Goal: Find specific fact: Find specific fact

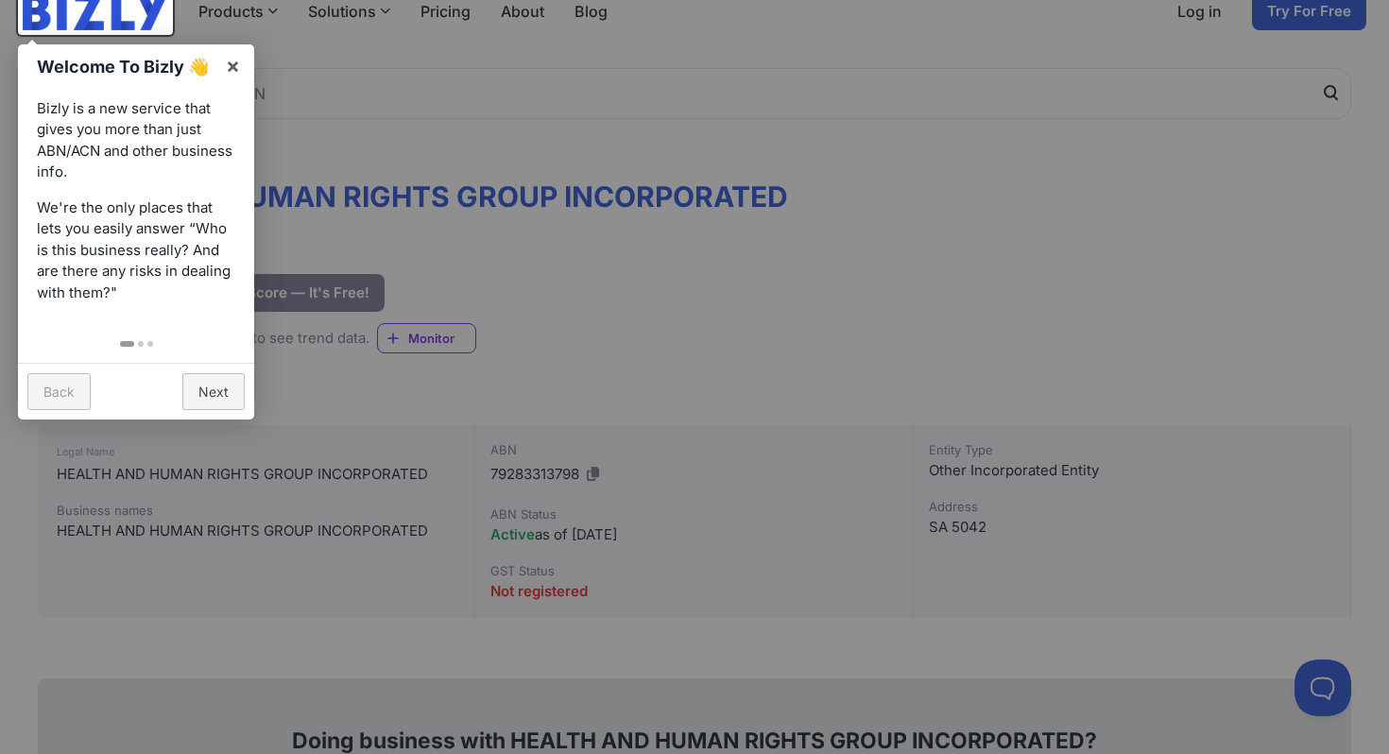
scroll to position [110, 0]
click at [239, 66] on link "×" at bounding box center [233, 65] width 43 height 43
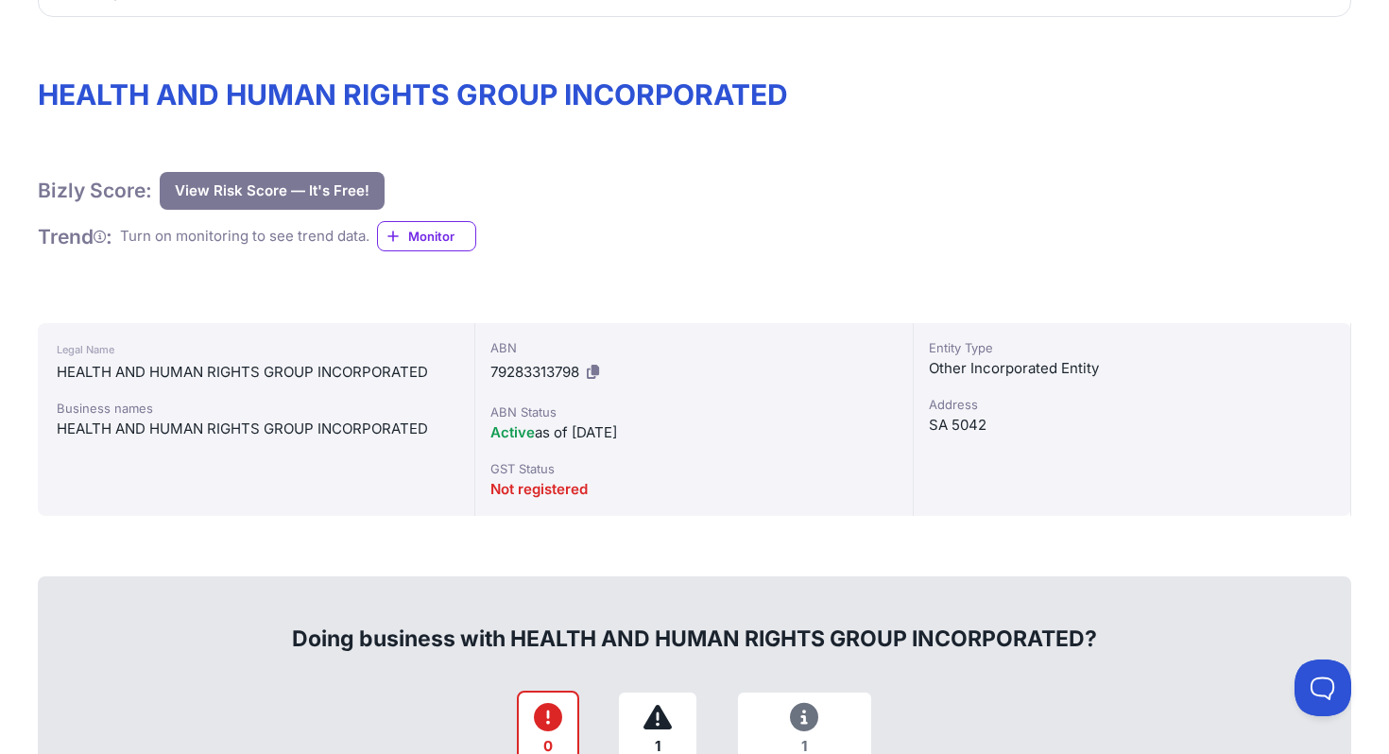
scroll to position [0, 0]
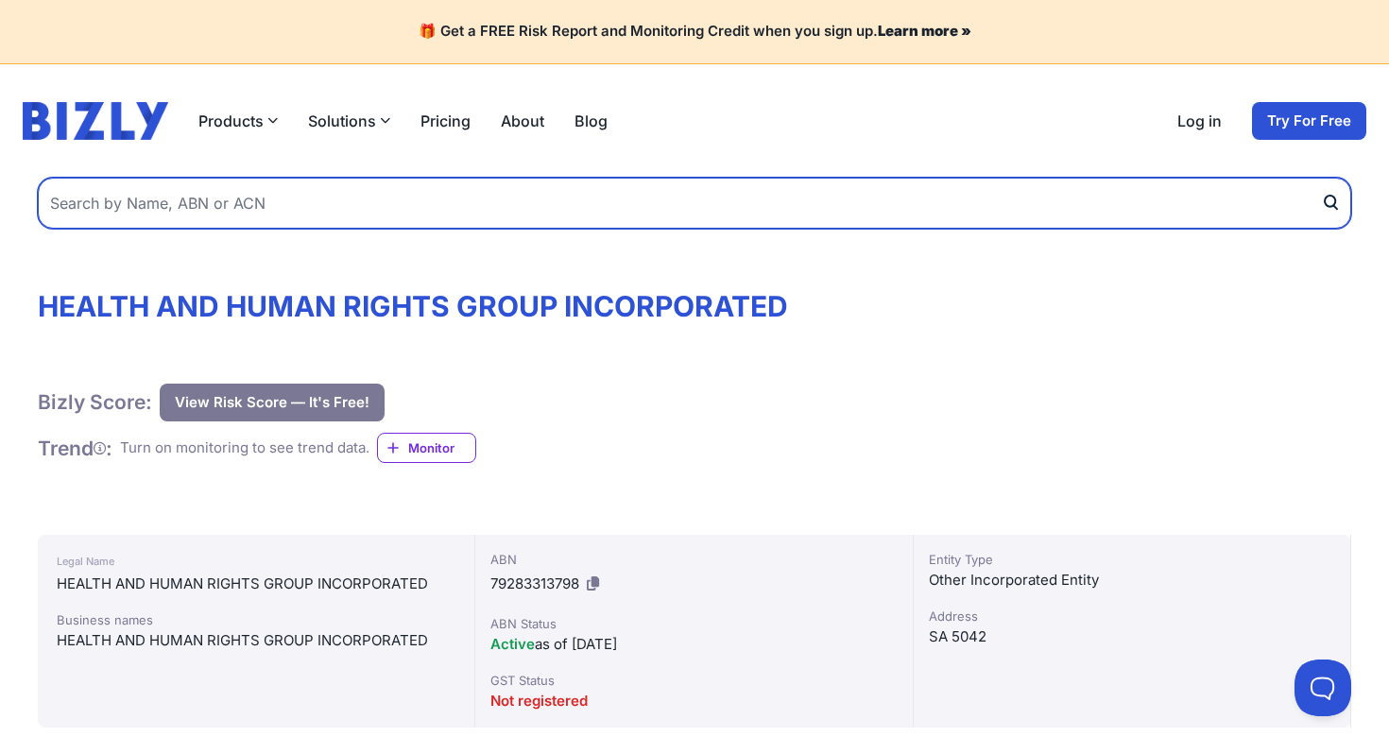
click at [487, 204] on input "text" at bounding box center [694, 203] width 1313 height 51
click at [1321, 178] on button "submit" at bounding box center [1336, 203] width 30 height 51
drag, startPoint x: 147, startPoint y: 207, endPoint x: 50, endPoint y: 205, distance: 97.3
click at [54, 205] on input "HHRG" at bounding box center [694, 203] width 1313 height 51
type input "health and human rights group"
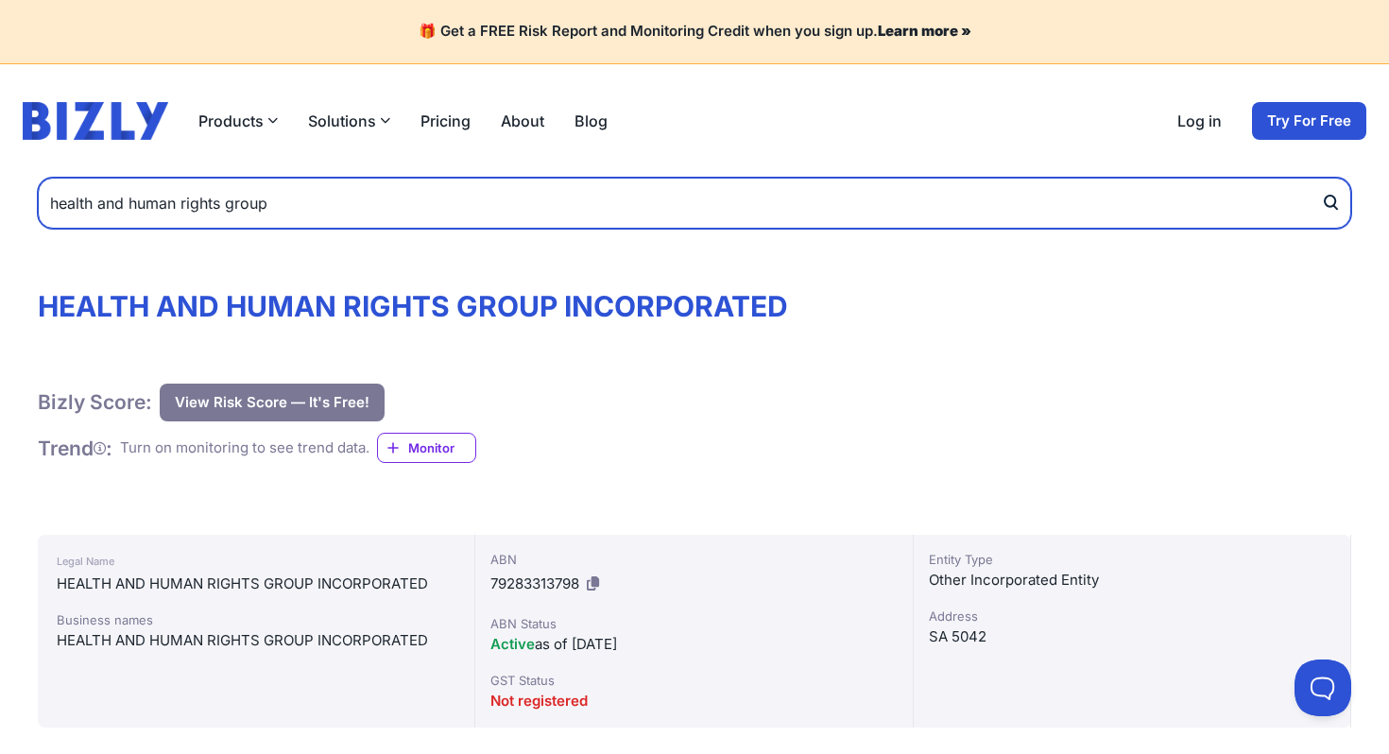
click at [1321, 178] on button "submit" at bounding box center [1336, 203] width 30 height 51
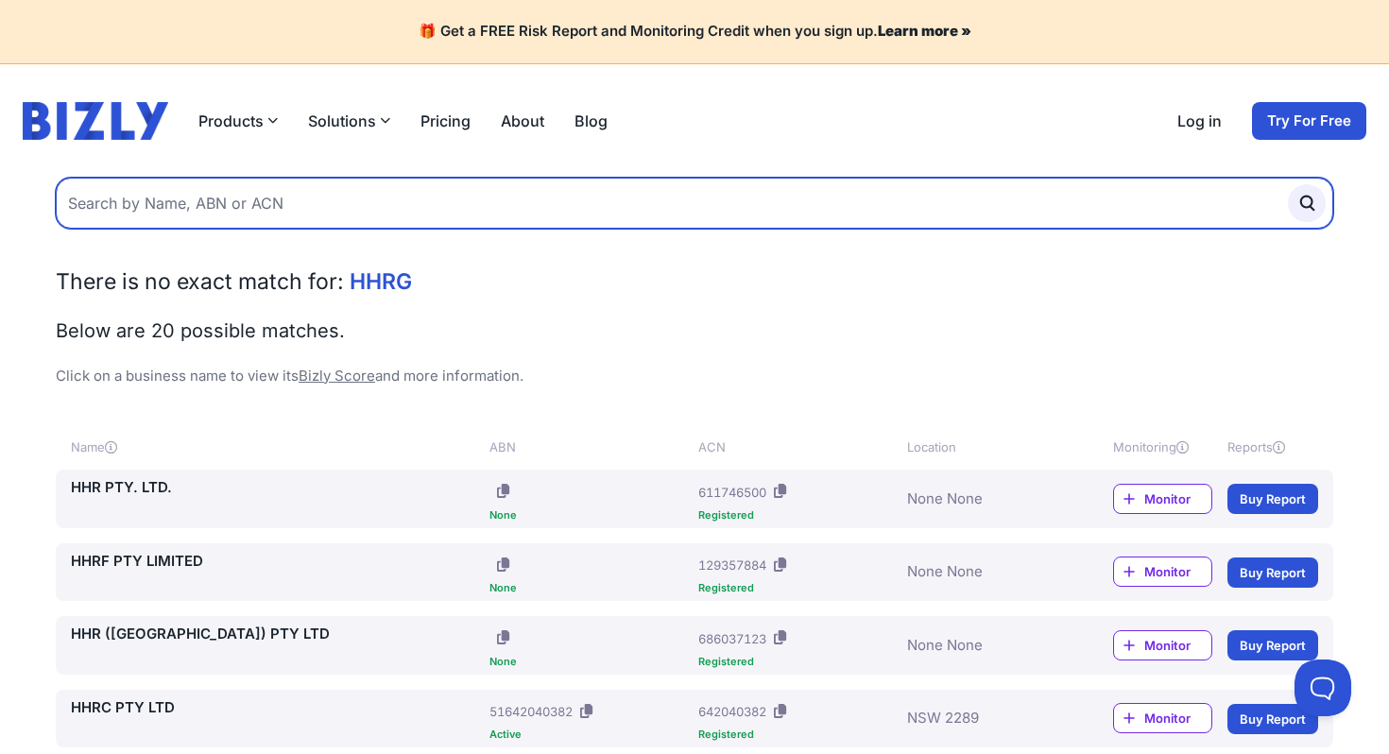
click at [329, 205] on input "text" at bounding box center [694, 203] width 1277 height 51
type input "[PERSON_NAME]"
click at [1288, 184] on button "submit" at bounding box center [1307, 203] width 38 height 38
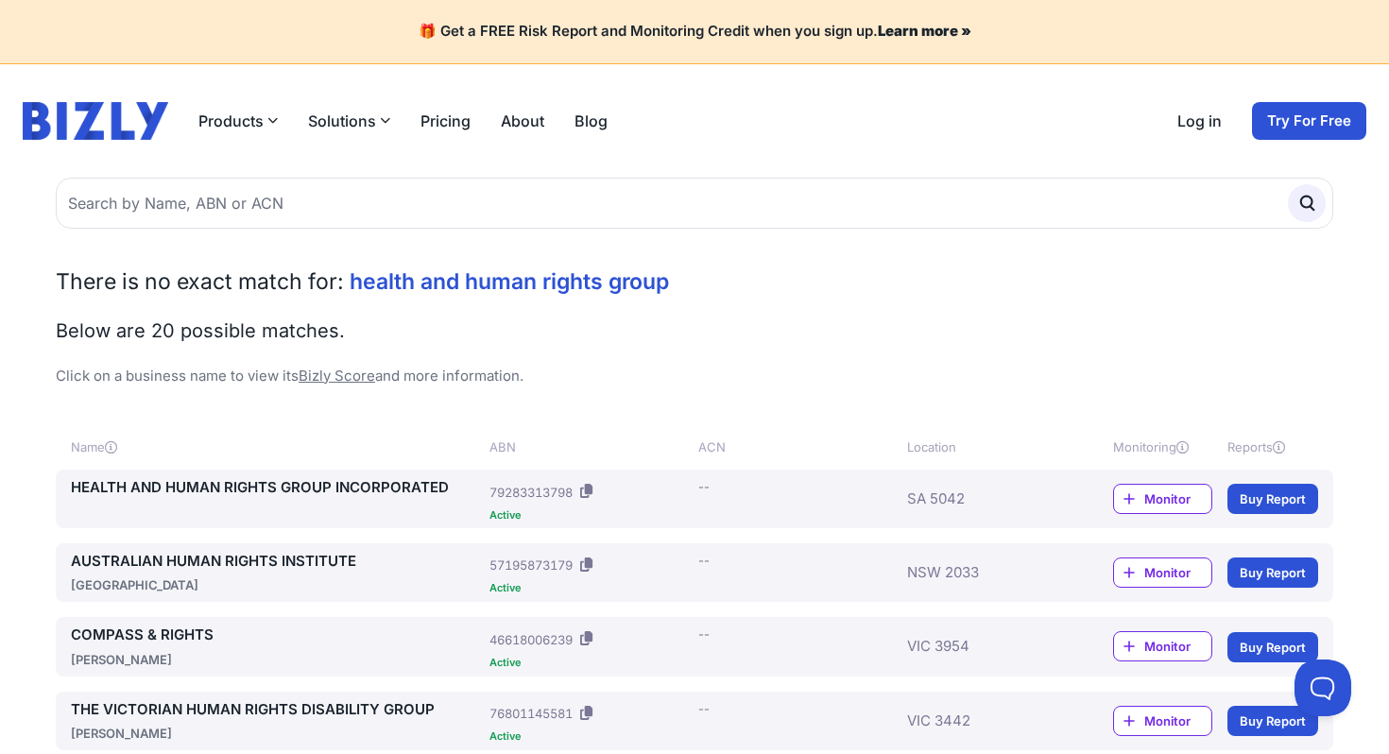
click at [163, 490] on link "HEALTH AND HUMAN RIGHTS GROUP INCORPORATED" at bounding box center [276, 488] width 411 height 22
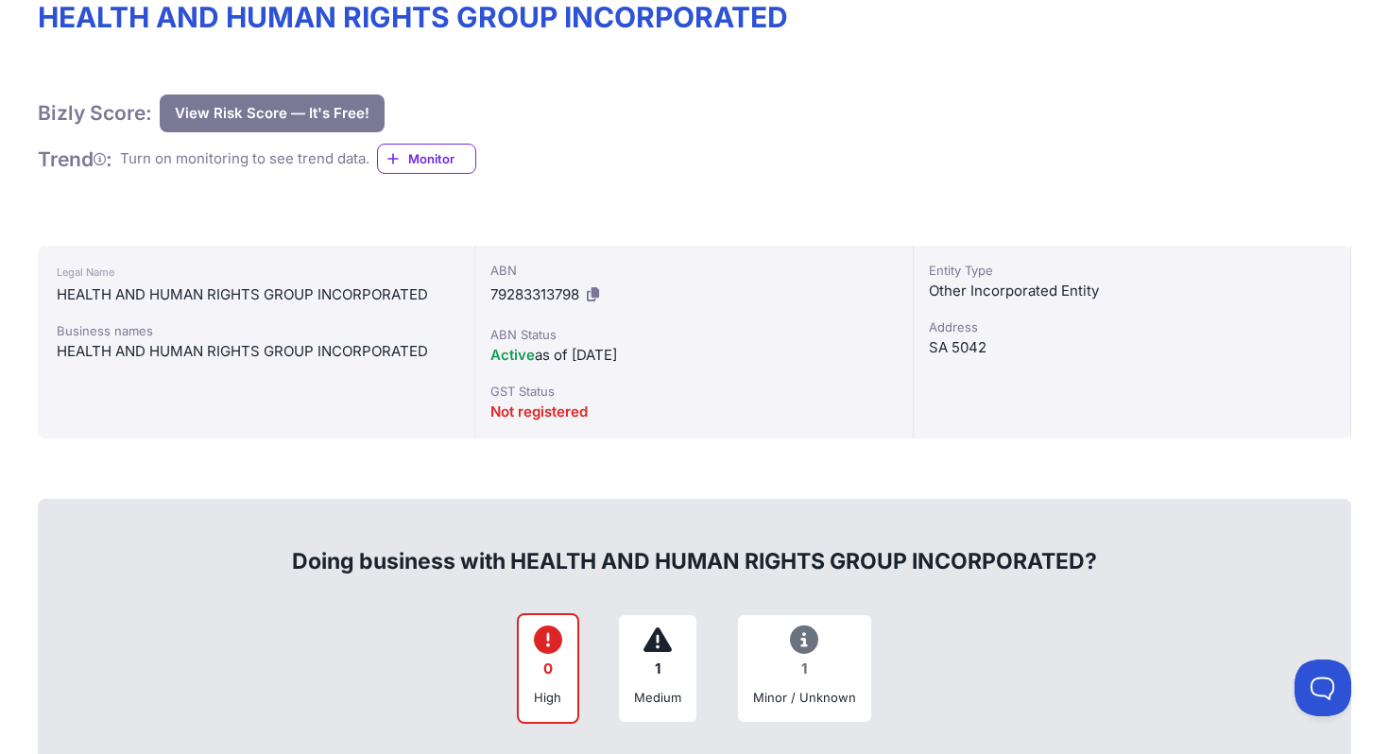
scroll to position [291, 0]
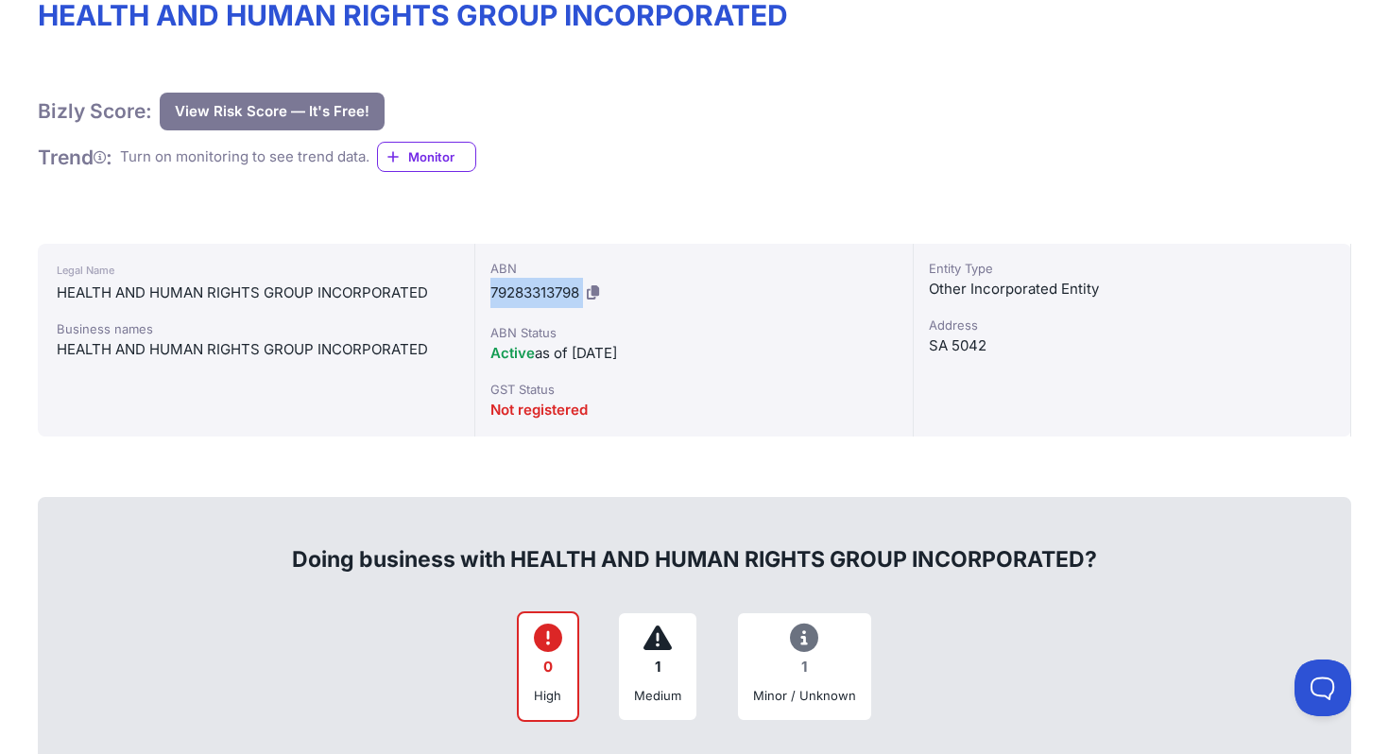
drag, startPoint x: 491, startPoint y: 290, endPoint x: 591, endPoint y: 290, distance: 100.1
click at [591, 290] on div "ABN 79283313798" at bounding box center [693, 283] width 406 height 49
copy div "79283313798"
